Goal: Information Seeking & Learning: Learn about a topic

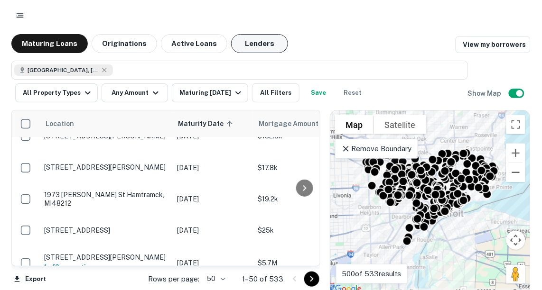
click at [231, 48] on button "Lenders" at bounding box center [259, 43] width 57 height 19
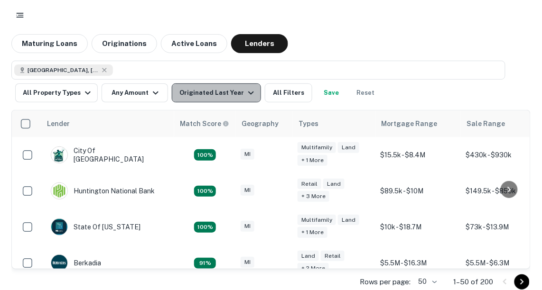
click at [248, 94] on icon "button" at bounding box center [251, 93] width 6 height 3
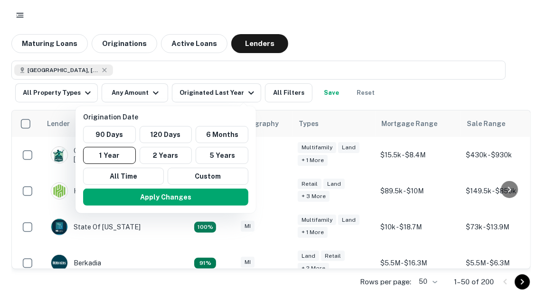
click at [88, 89] on div at bounding box center [274, 145] width 549 height 290
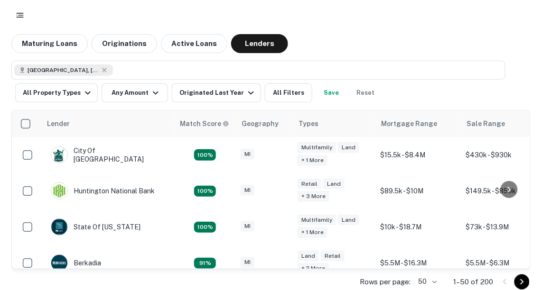
click at [76, 94] on button "All Property Types" at bounding box center [56, 93] width 83 height 19
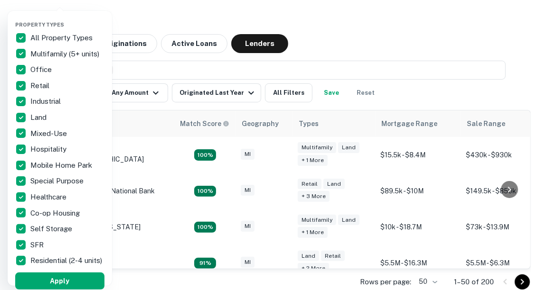
click at [43, 40] on p "All Property Types" at bounding box center [62, 37] width 64 height 11
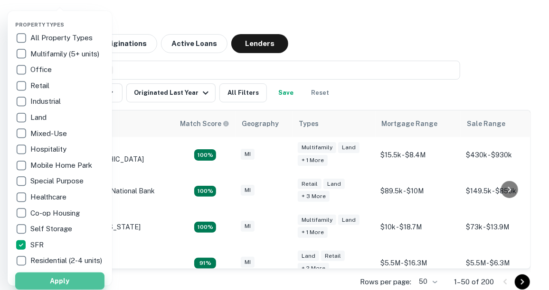
click at [44, 281] on button "Apply" at bounding box center [59, 281] width 89 height 17
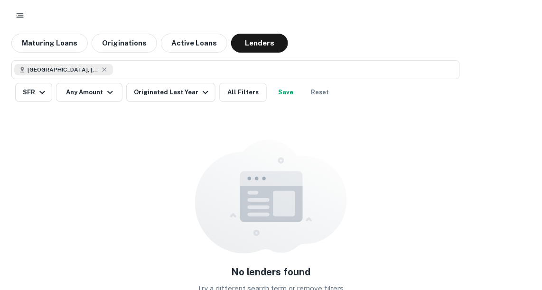
scroll to position [2, 0]
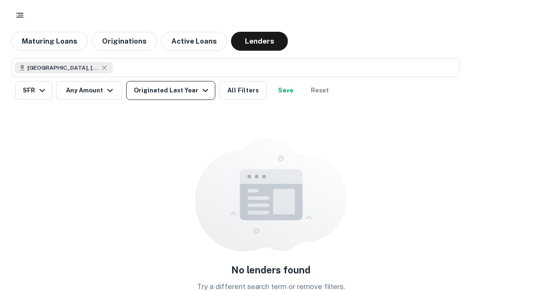
click at [189, 91] on div "Originated Last Year" at bounding box center [172, 90] width 77 height 11
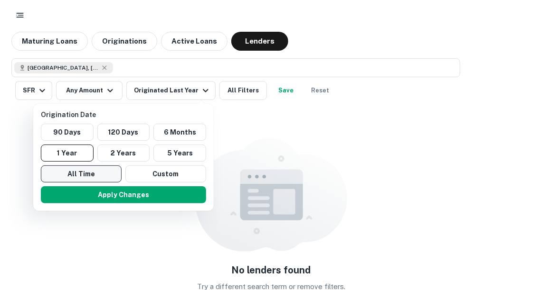
click at [84, 176] on button "All Time" at bounding box center [81, 174] width 81 height 17
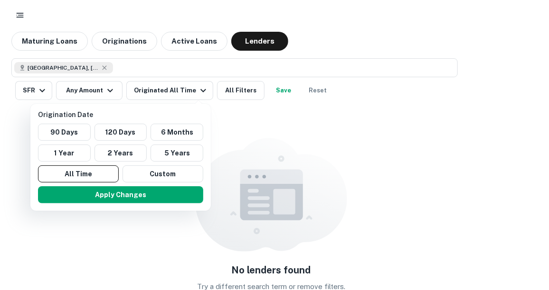
click at [86, 183] on div "Apply Changes" at bounding box center [120, 195] width 173 height 25
click at [84, 188] on button "Apply Changes" at bounding box center [120, 195] width 165 height 17
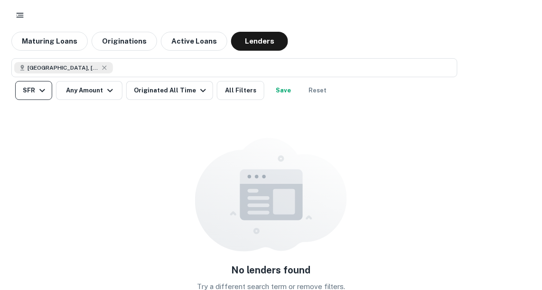
click at [33, 92] on button "SFR" at bounding box center [33, 90] width 37 height 19
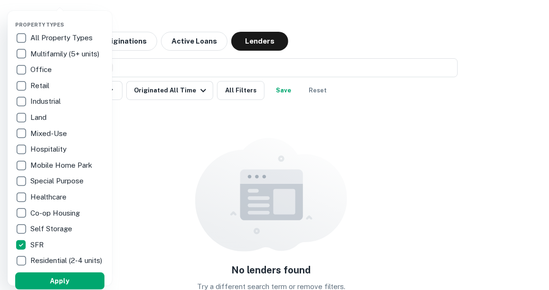
click at [52, 53] on p "Multifamily (5+ units)" at bounding box center [65, 53] width 71 height 11
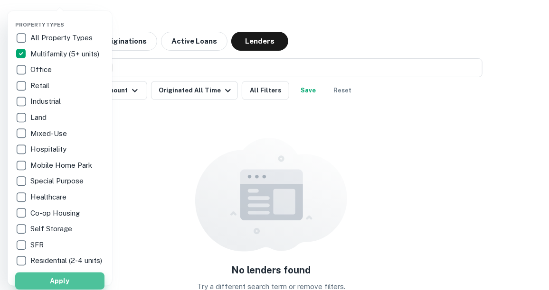
click at [38, 281] on button "Apply" at bounding box center [59, 281] width 89 height 17
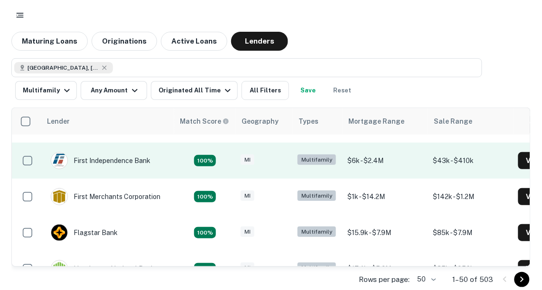
scroll to position [28, 0]
click at [178, 196] on td "100%" at bounding box center [205, 196] width 62 height 36
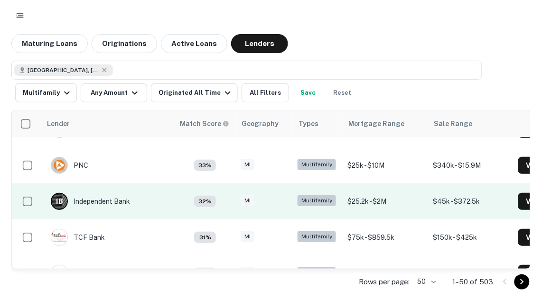
scroll to position [650, 0]
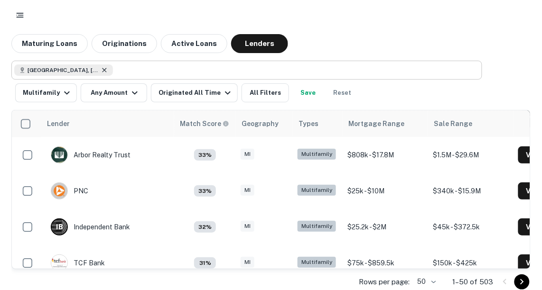
click at [101, 69] on icon at bounding box center [105, 70] width 8 height 8
type input "**********"
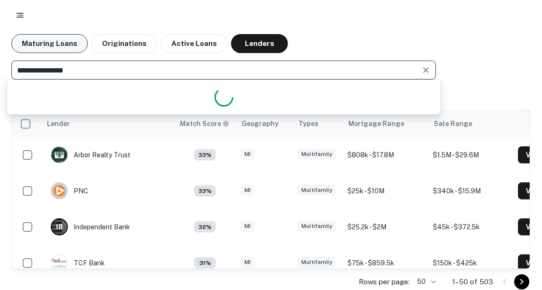
click at [62, 45] on button "Maturing Loans" at bounding box center [49, 43] width 76 height 19
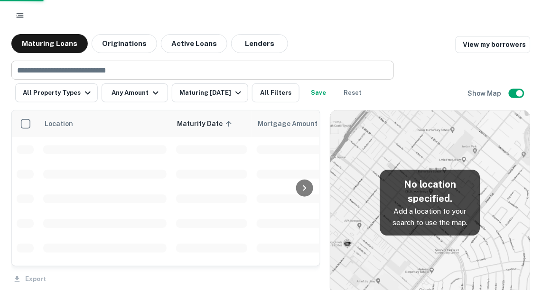
scroll to position [17, 0]
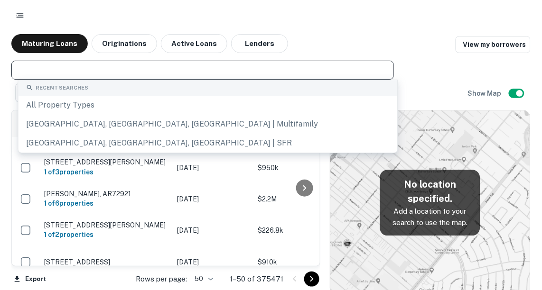
click at [166, 68] on input "text" at bounding box center [201, 70] width 375 height 13
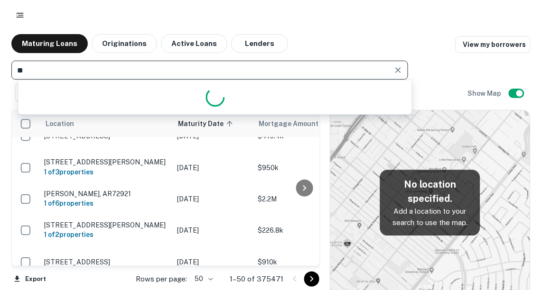
type input "*"
type input "****"
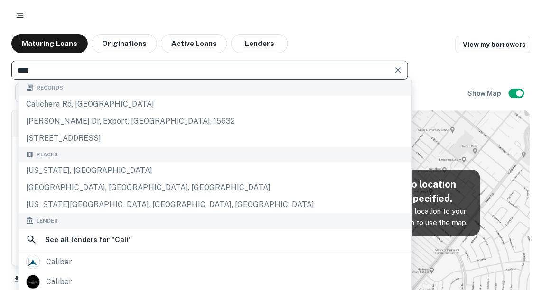
drag, startPoint x: 104, startPoint y: 170, endPoint x: 330, endPoint y: 183, distance: 225.8
click at [104, 170] on div "[US_STATE], [GEOGRAPHIC_DATA]" at bounding box center [215, 170] width 393 height 17
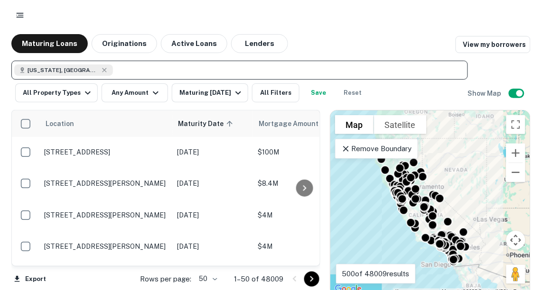
scroll to position [64, 0]
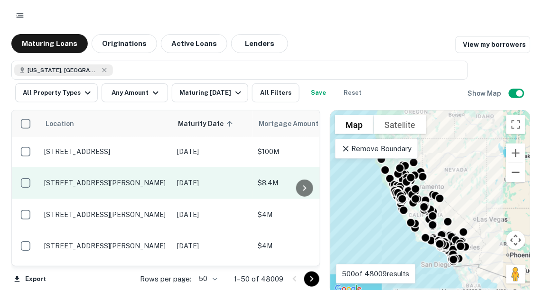
click at [225, 175] on td "[DATE]" at bounding box center [212, 183] width 81 height 31
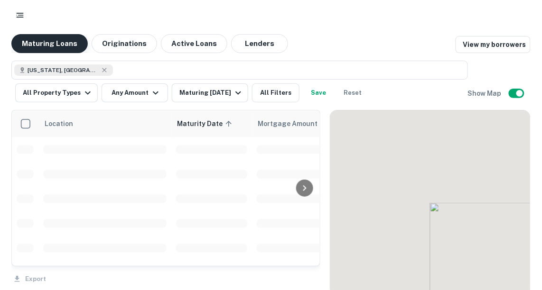
scroll to position [64, 0]
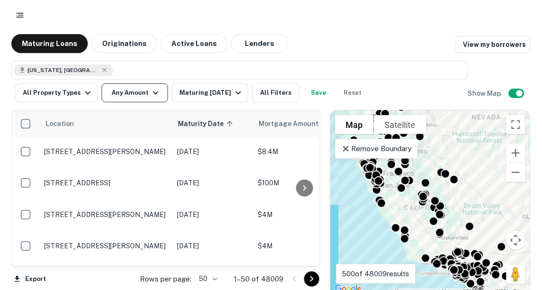
click at [145, 95] on button "Any Amount" at bounding box center [135, 93] width 66 height 19
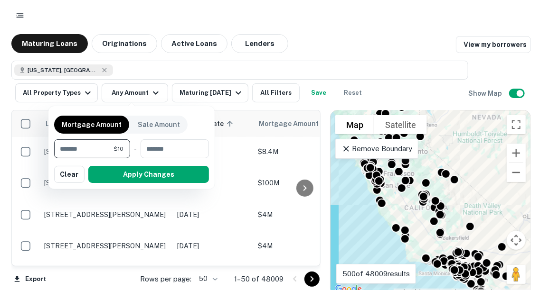
type input "*"
type input "*******"
click at [137, 175] on button "Apply Changes" at bounding box center [148, 174] width 121 height 17
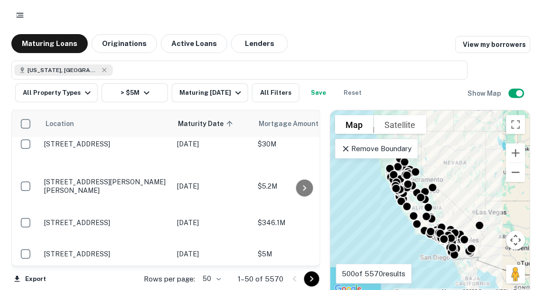
scroll to position [677, 0]
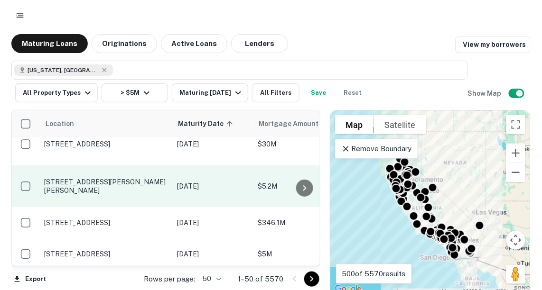
click at [150, 178] on p "[STREET_ADDRESS][PERSON_NAME][PERSON_NAME]" at bounding box center [105, 186] width 123 height 17
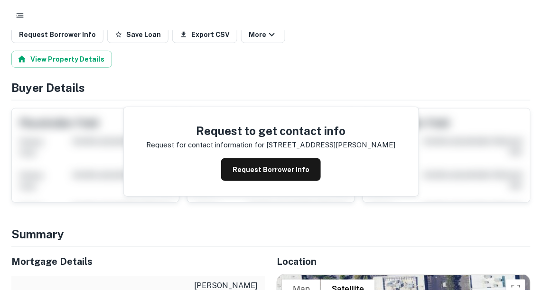
scroll to position [83, 0]
click at [254, 161] on button "Request Borrower Info" at bounding box center [271, 169] width 100 height 23
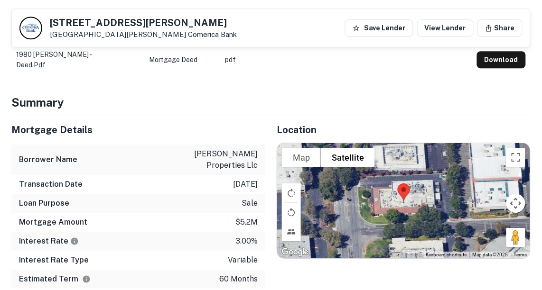
scroll to position [549, 0]
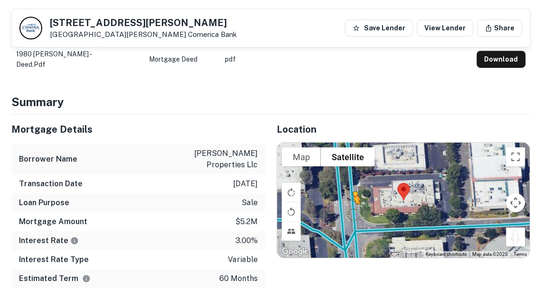
drag, startPoint x: 520, startPoint y: 211, endPoint x: 342, endPoint y: 190, distance: 179.2
click at [342, 190] on div "To activate drag with keyboard, press Alt + Enter. Once in keyboard drag state,…" at bounding box center [403, 200] width 253 height 115
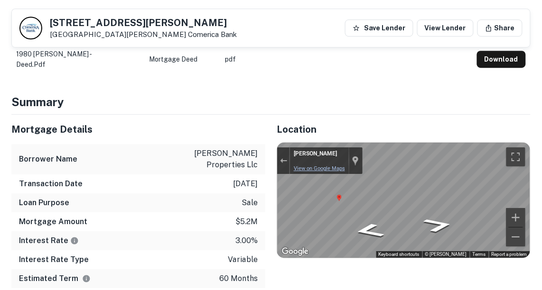
click at [342, 150] on div "← Move left → Move right ↑ Move up ↓ Move down + Zoom in - Zoom out [PERSON_NAM…" at bounding box center [403, 200] width 253 height 115
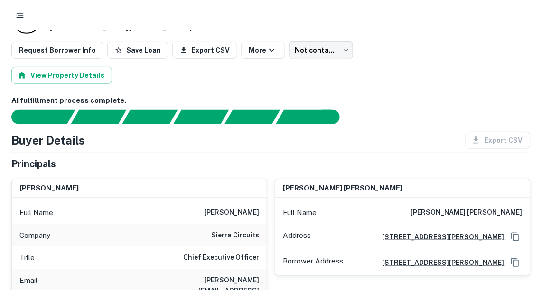
scroll to position [0, 0]
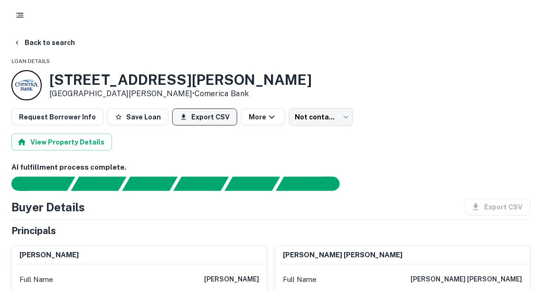
click at [190, 113] on button "Export CSV" at bounding box center [204, 117] width 65 height 17
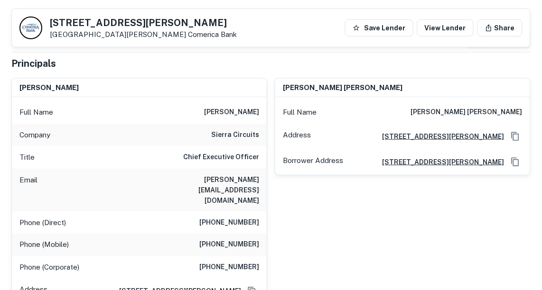
scroll to position [134, 0]
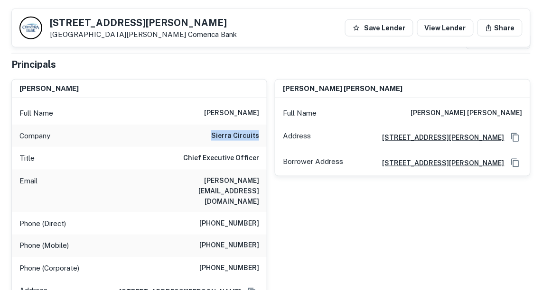
drag, startPoint x: 210, startPoint y: 133, endPoint x: 267, endPoint y: 138, distance: 57.2
click at [267, 138] on div "[PERSON_NAME] Full Name [PERSON_NAME] Company sierra circuits Title Chief Execu…" at bounding box center [139, 205] width 256 height 253
click at [275, 189] on div "[PERSON_NAME] [PERSON_NAME] Full Name [PERSON_NAME] [PERSON_NAME] Address [STRE…" at bounding box center [398, 202] width 263 height 261
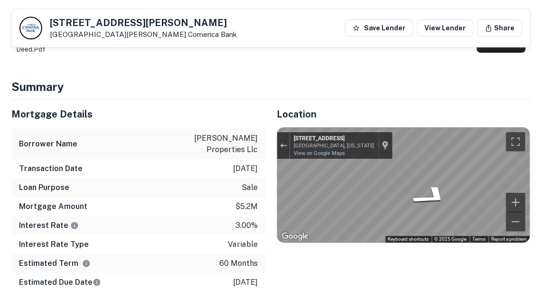
scroll to position [577, 0]
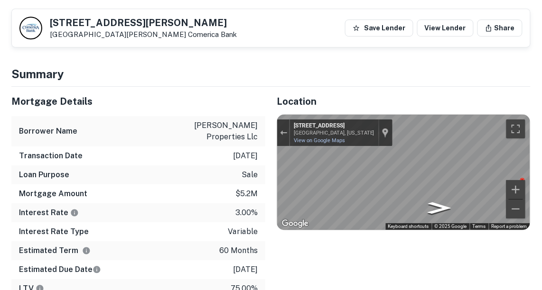
click at [242, 177] on div "Mortgage Details Borrower Name [PERSON_NAME] properties llc Transaction Date [D…" at bounding box center [265, 264] width 531 height 355
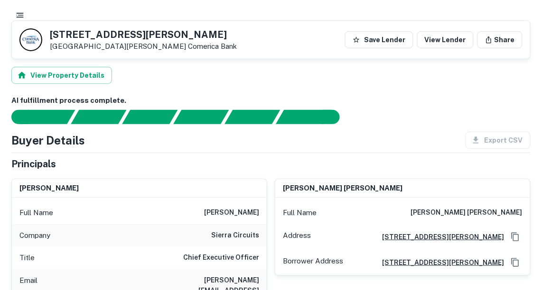
scroll to position [34, 0]
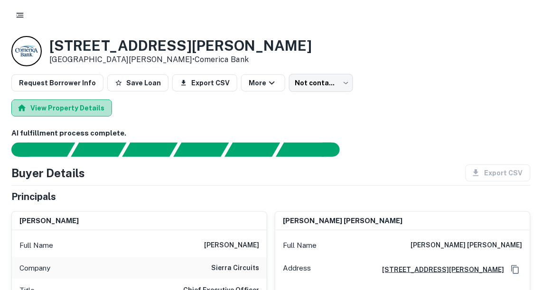
click at [66, 105] on button "View Property Details" at bounding box center [61, 108] width 101 height 17
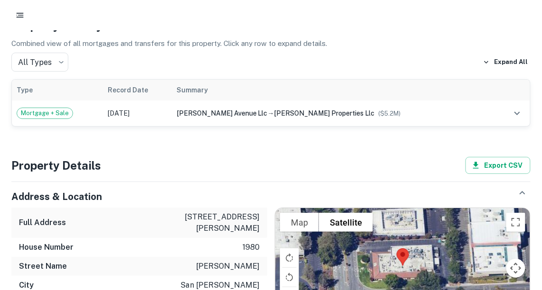
scroll to position [641, 0]
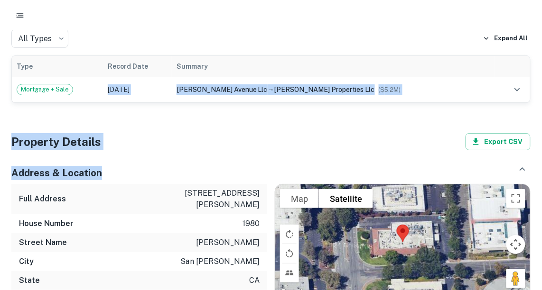
drag, startPoint x: 71, startPoint y: 74, endPoint x: 136, endPoint y: 131, distance: 86.7
click at [136, 131] on div "Loan Details Property Details [STREET_ADDRESS][PERSON_NAME] More Not contacted …" at bounding box center [271, 265] width 542 height 1744
click at [147, 133] on div "Property Details Export CSV" at bounding box center [270, 141] width 519 height 17
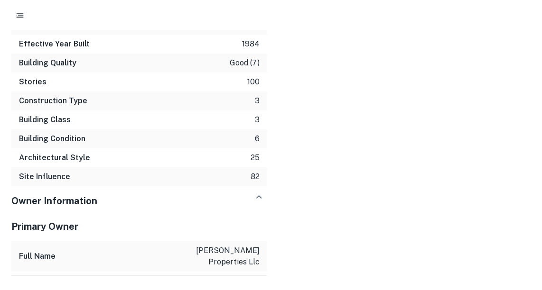
scroll to position [1467, 0]
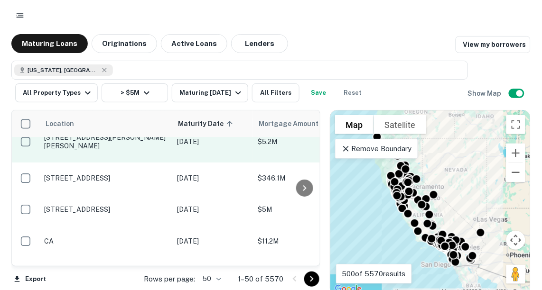
scroll to position [722, 0]
